Goal: Information Seeking & Learning: Learn about a topic

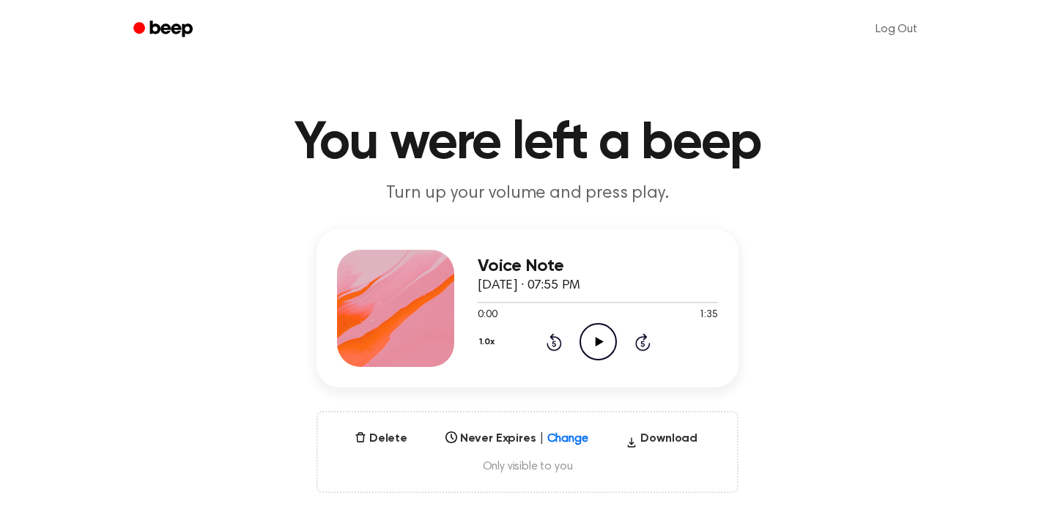
click at [593, 336] on icon "Play Audio" at bounding box center [597, 341] width 37 height 37
